Goal: Task Accomplishment & Management: Manage account settings

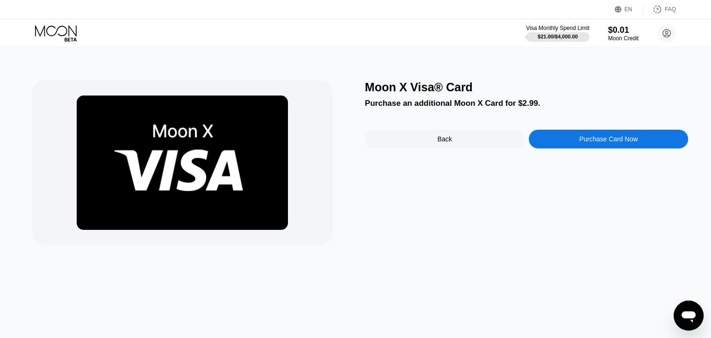
click at [18, 17] on div "EN Language Select an item Save FAQ" at bounding box center [355, 9] width 711 height 19
click at [33, 24] on div "Visa Monthly Spend Limit $21.00 / $4,000.00 $0.01 Moon Credit James [EMAIL_ADDR…" at bounding box center [355, 33] width 711 height 28
click at [43, 26] on icon at bounding box center [56, 33] width 43 height 16
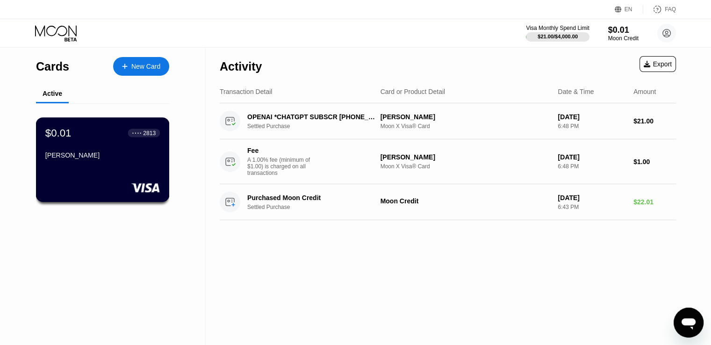
click at [128, 163] on div "[PERSON_NAME]" at bounding box center [102, 156] width 115 height 11
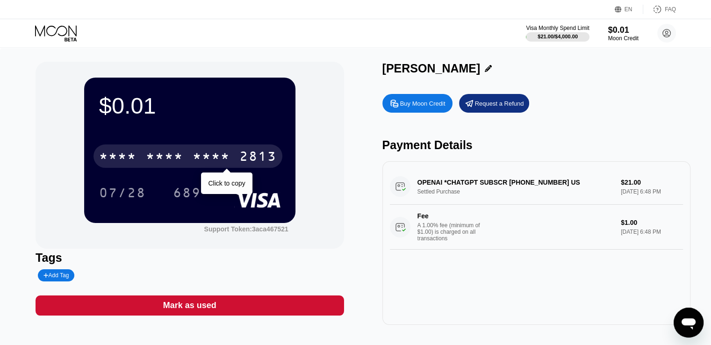
click at [128, 165] on div "* * * *" at bounding box center [117, 157] width 37 height 15
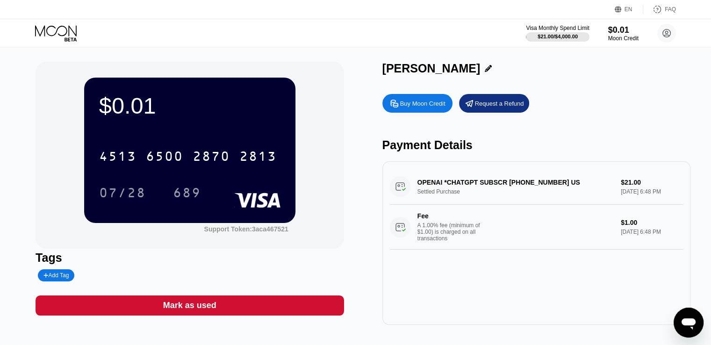
click at [281, 17] on div "EN Language Select an item Save FAQ" at bounding box center [355, 9] width 711 height 19
